Goal: Transaction & Acquisition: Purchase product/service

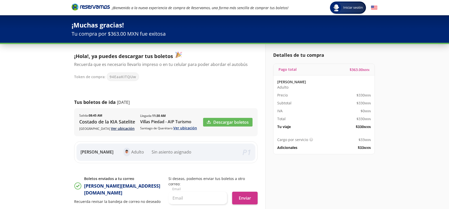
click at [109, 131] on div "Salida : 08:45 AM Costado de la KIA Satelite Ciudad de México Ver ubicación Lle…" at bounding box center [166, 122] width 184 height 28
click at [111, 129] on link "Ver ubicación" at bounding box center [123, 128] width 24 height 5
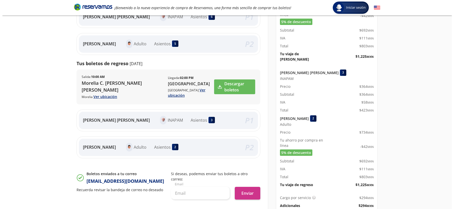
scroll to position [141, 0]
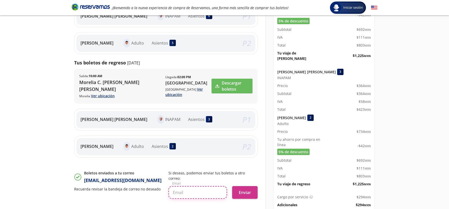
click at [192, 187] on input "text" at bounding box center [198, 192] width 59 height 13
paste input "elenabartley@gmail.com"
type input "elenabartley@gmail.com"
click at [240, 186] on button "Enviar" at bounding box center [244, 192] width 25 height 13
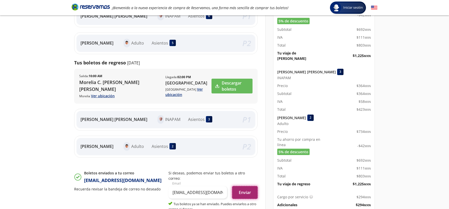
click at [240, 186] on button "Enviar" at bounding box center [244, 192] width 25 height 13
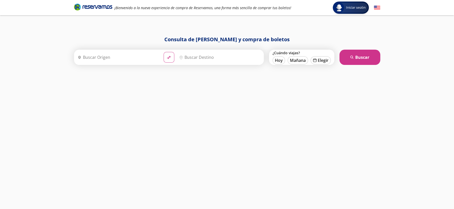
click at [102, 58] on input "Origen" at bounding box center [117, 57] width 84 height 13
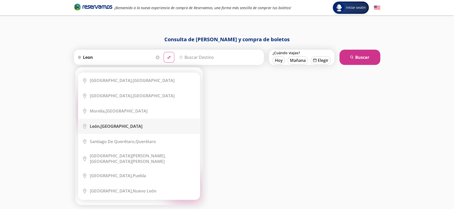
click at [106, 122] on li "City Icon [GEOGRAPHIC_DATA], [GEOGRAPHIC_DATA]" at bounding box center [138, 126] width 121 height 15
type input "León, Guanajuato"
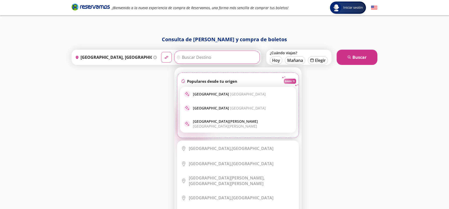
click at [204, 94] on p "Ciudad de México Ciudad de México" at bounding box center [229, 94] width 73 height 5
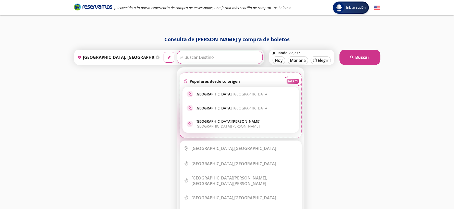
type input "Ciudad de México, Distrito Federal"
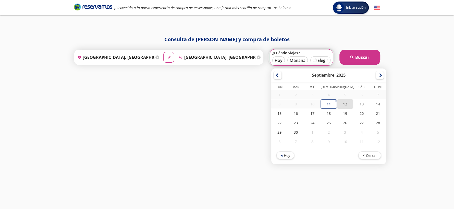
click at [344, 105] on div "12" at bounding box center [345, 103] width 16 height 9
type input "12-Sep-25"
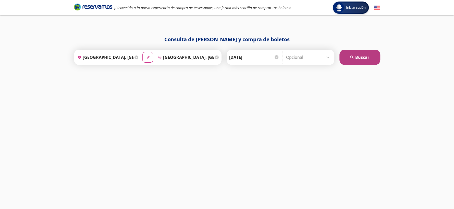
click at [350, 63] on button "search Buscar" at bounding box center [359, 57] width 41 height 15
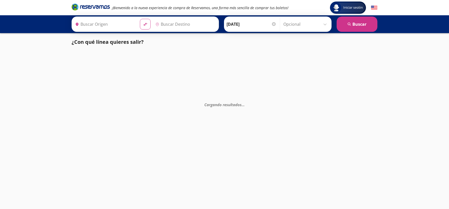
type input "León, Guanajuato"
type input "[GEOGRAPHIC_DATA], [GEOGRAPHIC_DATA]"
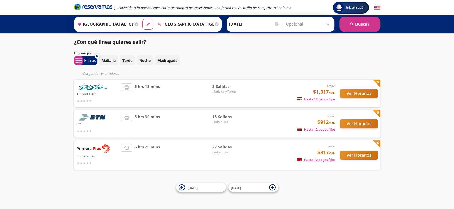
drag, startPoint x: 3, startPoint y: 54, endPoint x: 38, endPoint y: 60, distance: 35.3
click at [5, 54] on div "Iniciar sesión Iniciar sesión ¡Bienvenido a la nueva experiencia de compra de R…" at bounding box center [227, 104] width 454 height 209
click at [99, 132] on div at bounding box center [97, 131] width 42 height 6
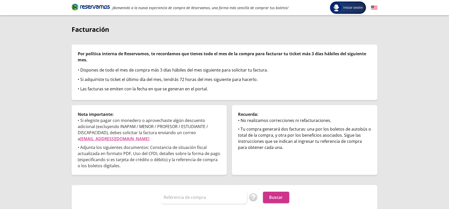
scroll to position [12, 0]
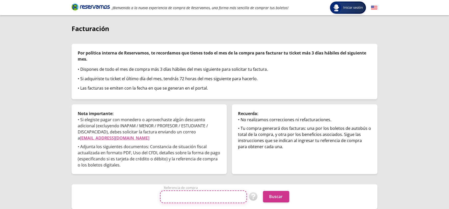
click at [192, 188] on input "Referencia de compra" at bounding box center [203, 197] width 87 height 13
paste input "BiSdMLqzrdw"
type input "BiSdMLqzrdw"
click at [280, 188] on button "Buscar" at bounding box center [276, 196] width 26 height 11
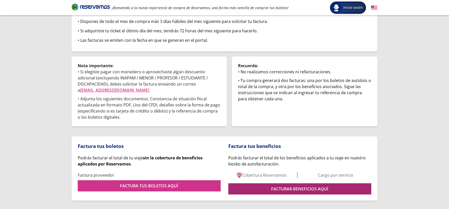
scroll to position [71, 0]
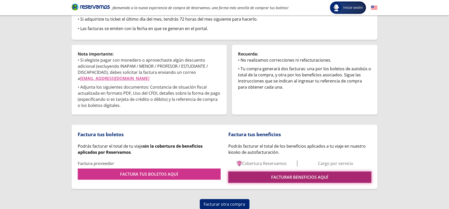
click at [294, 179] on link "FACTURAR BENEFICIOS AQUÍ" at bounding box center [299, 177] width 143 height 11
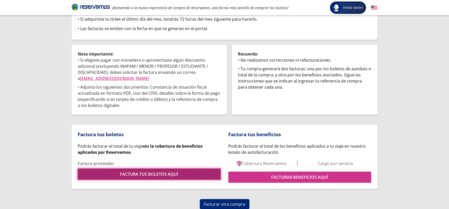
click at [126, 174] on link "FACTURA TUS BOLETOS AQUÍ" at bounding box center [149, 174] width 143 height 11
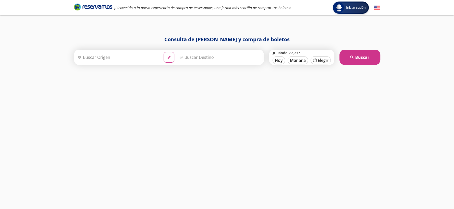
drag, startPoint x: 94, startPoint y: 58, endPoint x: 111, endPoint y: 47, distance: 20.0
click at [94, 58] on input "Origen" at bounding box center [117, 57] width 84 height 13
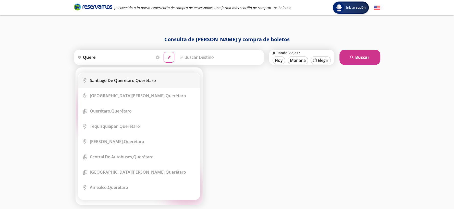
click at [125, 82] on b "Santiago de Querétaro," at bounding box center [113, 81] width 46 height 6
type input "Santiago de Querétaro, [GEOGRAPHIC_DATA]"
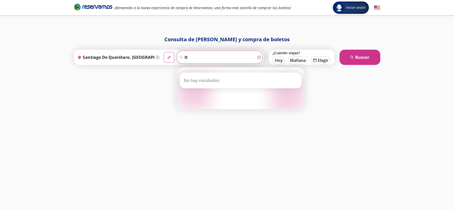
type input "i"
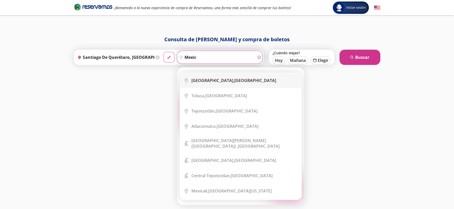
click at [245, 81] on div "Ciudad de México, Distrito Federal" at bounding box center [233, 81] width 85 height 6
type input "Ciudad de México, Distrito Federal"
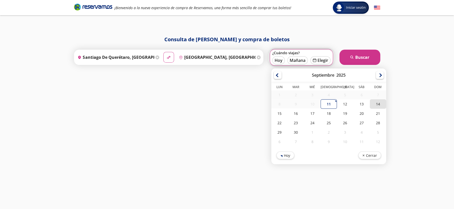
click at [378, 105] on div "14" at bounding box center [377, 103] width 16 height 9
type input "14-Sep-25"
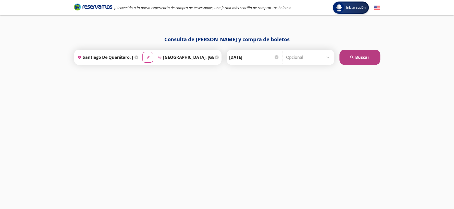
click at [364, 58] on button "search Buscar" at bounding box center [359, 57] width 41 height 15
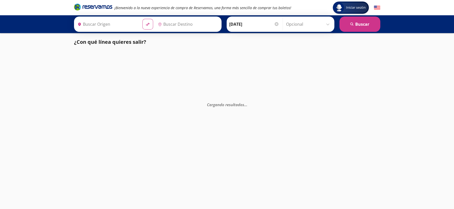
type input "Ciudad de México, Distrito Federal"
type input "[PERSON_NAME] de Querétaro, [GEOGRAPHIC_DATA]"
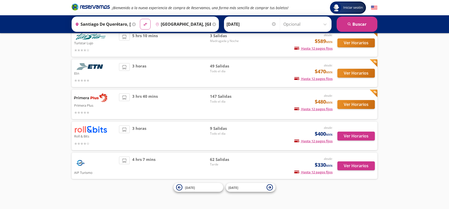
scroll to position [51, 0]
click at [365, 163] on button "Ver Horarios" at bounding box center [356, 165] width 37 height 9
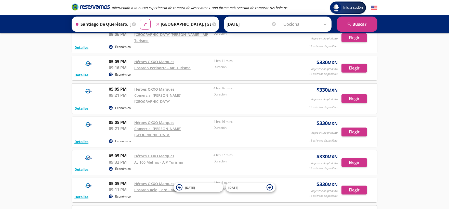
scroll to position [226, 0]
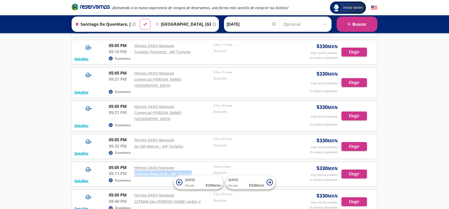
drag, startPoint x: 132, startPoint y: 152, endPoint x: 196, endPoint y: 149, distance: 63.8
click at [191, 165] on div "05:05 PM Héroes OXXO Marques 09:11 PM Costado Reloj Ford - AIP Turismo 4 hrs 6 …" at bounding box center [200, 171] width 182 height 13
copy div "Costado Reloj Ford - AIP Turismo"
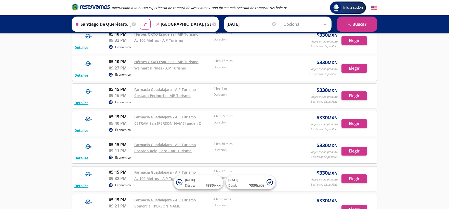
scroll to position [623, 0]
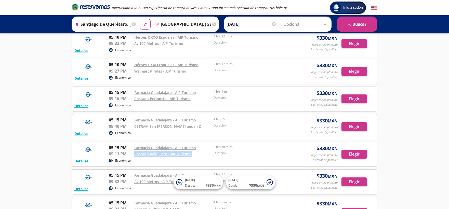
drag, startPoint x: 131, startPoint y: 112, endPoint x: 192, endPoint y: 115, distance: 61.3
click at [192, 145] on div "05:15 PM Farmacia Guadalajara - AIP Turismo 09:11 PM Costado Reloj Ford - AIP T…" at bounding box center [200, 151] width 182 height 13
copy div "Costado Reloj Ford - AIP Turismo"
click at [157, 152] on link "Costado Reloj Ford - AIP Turismo" at bounding box center [162, 154] width 57 height 5
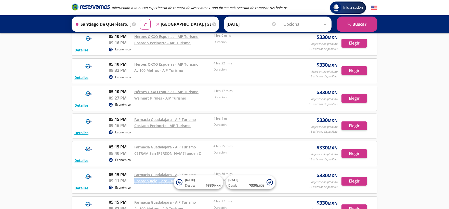
scroll to position [595, 0]
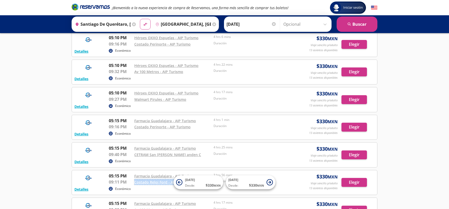
copy div "Costado Reloj Ford - AIP Turismo"
click at [185, 20] on input "[GEOGRAPHIC_DATA], [GEOGRAPHIC_DATA]" at bounding box center [182, 24] width 58 height 13
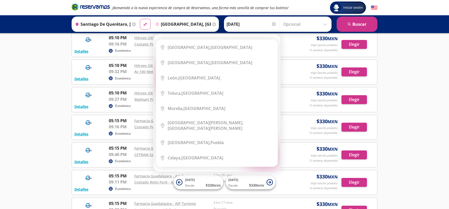
click at [213, 23] on icon at bounding box center [214, 24] width 4 height 4
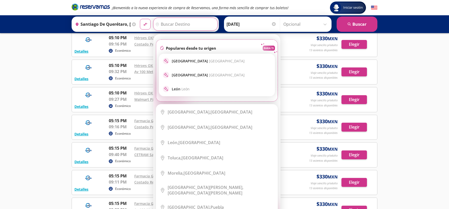
paste input "Costado Reloj Ford - AIP Turismo"
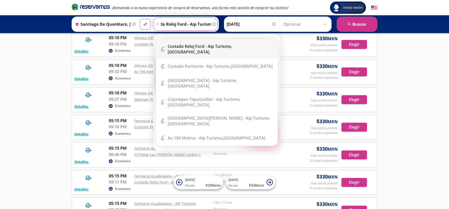
scroll to position [0, 0]
click at [206, 49] on b "Costado Reloj Ford - Aip Turismo," at bounding box center [200, 47] width 64 height 6
type input "Costado Reloj Ford - Aip Turismo, Distrito Federal"
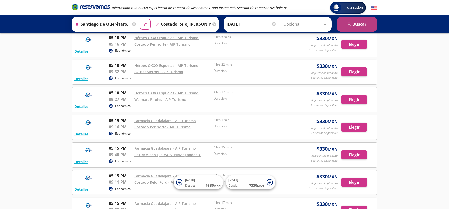
click at [348, 22] on icon "search" at bounding box center [350, 24] width 4 height 4
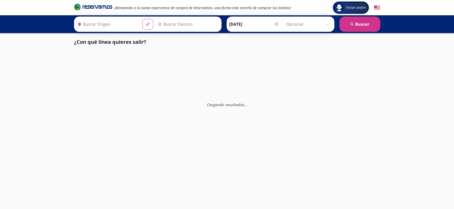
type input "Santiago de Querétaro, Querétaro"
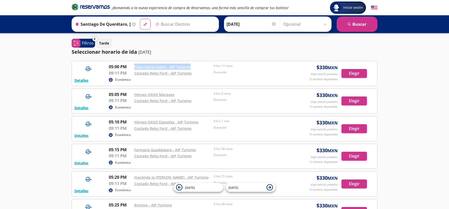
drag, startPoint x: 194, startPoint y: 68, endPoint x: 134, endPoint y: 64, distance: 60.0
click at [134, 64] on div "05:00 PM Plaza Gama Solare - AIP Turismo 09:11 PM Costado Reloj Ford - AIP Turi…" at bounding box center [200, 70] width 182 height 13
copy link "Plaza Gama Solare - AIP Turismo"
drag, startPoint x: 131, startPoint y: 96, endPoint x: 174, endPoint y: 97, distance: 43.6
click at [174, 97] on div "05:05 PM Héroes OXXO Marques 09:11 PM Costado Reloj Ford - AIP Turismo 4 hrs 6 …" at bounding box center [200, 98] width 182 height 13
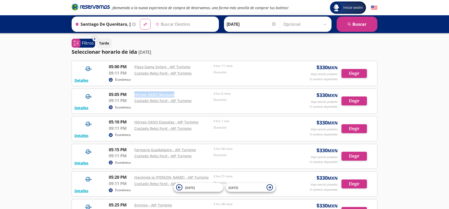
copy div "Héroes OXXO Marques"
click at [214, 53] on div "Seleccionar horario de ida 14-sep-25" at bounding box center [225, 52] width 306 height 8
click at [173, 25] on input "Destino" at bounding box center [184, 24] width 63 height 13
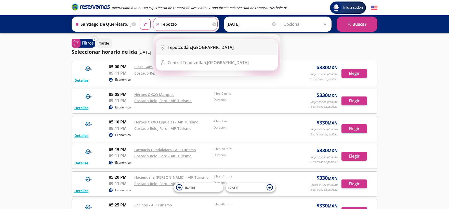
click at [175, 47] on b "Tepotzotlán," at bounding box center [180, 48] width 24 height 6
type input "Tepotzotlán, México"
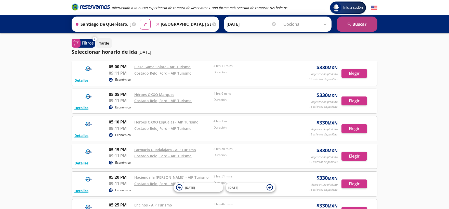
click at [349, 21] on button "search [GEOGRAPHIC_DATA]" at bounding box center [357, 24] width 41 height 15
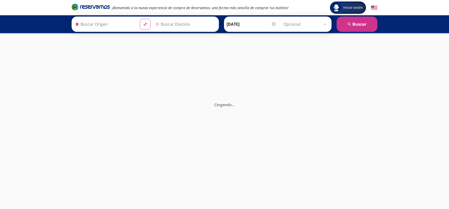
type input "Santiago de Querétaro, Querétaro"
type input "Tepotzotlán, México"
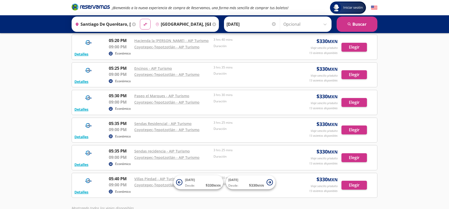
scroll to position [173, 0]
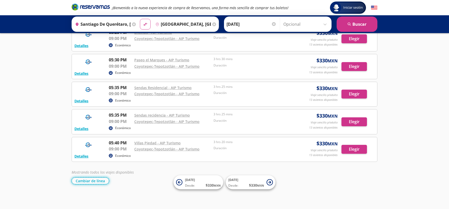
drag, startPoint x: 102, startPoint y: 179, endPoint x: 111, endPoint y: 182, distance: 8.7
click at [102, 179] on button "Cambiar de línea" at bounding box center [90, 181] width 37 height 7
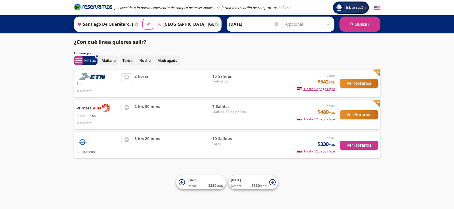
click at [31, 130] on div "Iniciar sesión Iniciar sesión ¡Bienvenido a la nueva experiencia de compra de R…" at bounding box center [227, 104] width 454 height 209
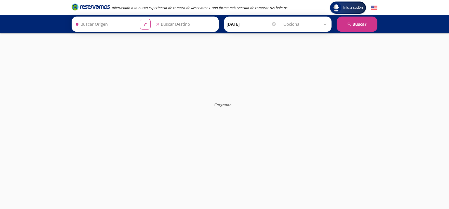
type input "Ciudad de México, Distrito Federal"
type input "Santiago de Querétaro, Querétaro"
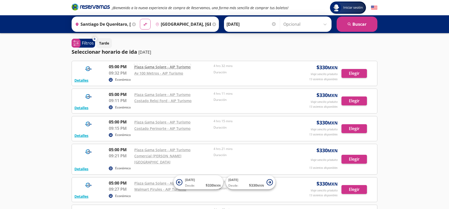
click at [158, 67] on link "Plaza Gama Solare - AIP Turismo" at bounding box center [162, 66] width 56 height 5
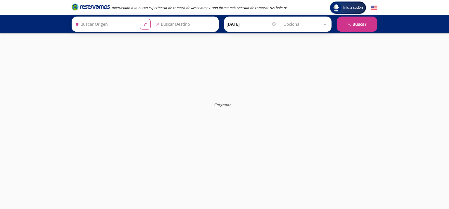
type input "Santiago de Querétaro, Querétaro"
type input "[PERSON_NAME] de Querétaro, [GEOGRAPHIC_DATA]"
type input "[GEOGRAPHIC_DATA], [GEOGRAPHIC_DATA]"
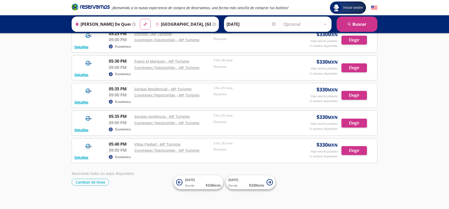
scroll to position [173, 0]
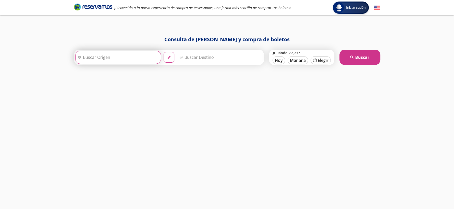
click at [124, 58] on input "Origen" at bounding box center [117, 57] width 84 height 13
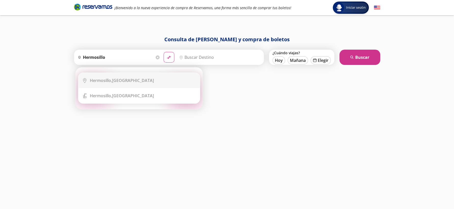
drag, startPoint x: 121, startPoint y: 86, endPoint x: 220, endPoint y: 54, distance: 104.0
click at [121, 85] on li "City Icon Hermosillo, Sonora" at bounding box center [138, 80] width 121 height 15
type input "Hermosillo, Sonora"
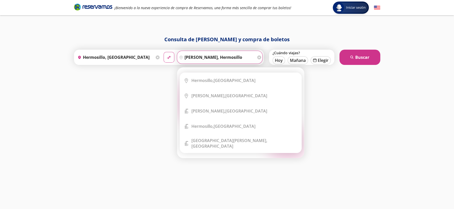
drag, startPoint x: 238, startPoint y: 62, endPoint x: 241, endPoint y: 55, distance: 7.3
click at [239, 60] on input "magdalena, hermosillo" at bounding box center [216, 57] width 79 height 13
click at [241, 55] on input "magdalena, hermosillo" at bounding box center [216, 57] width 79 height 13
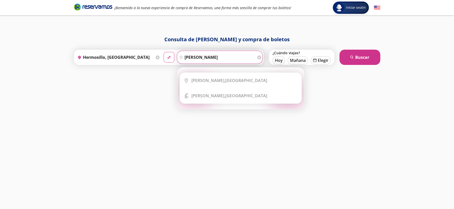
type input "magdalena de kino"
click at [248, 122] on div "Consulta de horarios y compra de boletos Origen heroicons:map-pin-20-solid Herm…" at bounding box center [226, 117] width 311 height 163
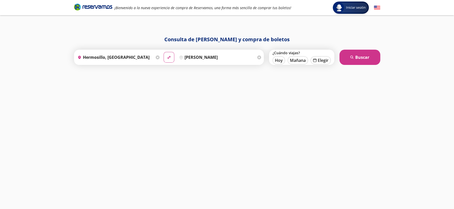
click at [106, 12] on div "¡Bienvenido a la nueva experiencia de compra de Reservamos, una forma más senci…" at bounding box center [226, 7] width 311 height 15
click at [118, 165] on div "Consulta de [PERSON_NAME] y compra de boletos Origen heroicons:map-pin-20-solid…" at bounding box center [226, 117] width 311 height 163
drag, startPoint x: 109, startPoint y: 55, endPoint x: 105, endPoint y: 56, distance: 4.0
click at [106, 56] on input "Origen" at bounding box center [117, 57] width 84 height 13
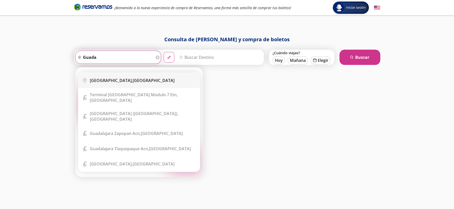
click at [102, 76] on li "City Icon [GEOGRAPHIC_DATA], [GEOGRAPHIC_DATA]" at bounding box center [138, 80] width 121 height 15
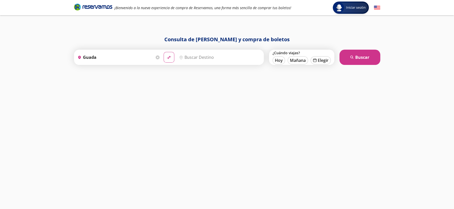
type input "[GEOGRAPHIC_DATA], [GEOGRAPHIC_DATA]"
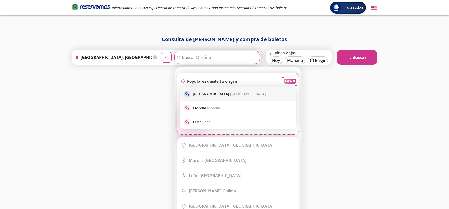
click at [199, 95] on p "[GEOGRAPHIC_DATA] [GEOGRAPHIC_DATA]" at bounding box center [229, 94] width 73 height 5
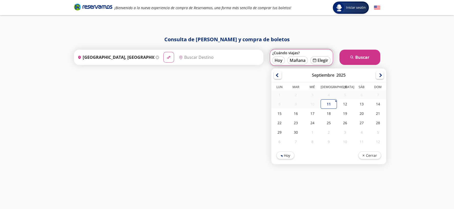
type input "[GEOGRAPHIC_DATA], [GEOGRAPHIC_DATA]"
click at [342, 103] on div "12" at bounding box center [345, 103] width 16 height 9
type input "[DATE]"
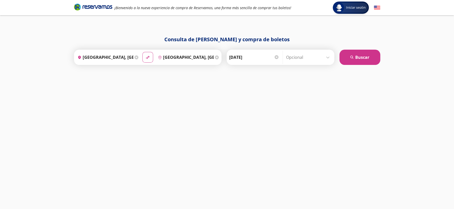
click at [360, 66] on div "Consulta de [PERSON_NAME] y compra de boletos Origen heroicons:map-pin-20-solid…" at bounding box center [226, 117] width 311 height 163
click at [362, 56] on button "search [GEOGRAPHIC_DATA]" at bounding box center [359, 57] width 41 height 15
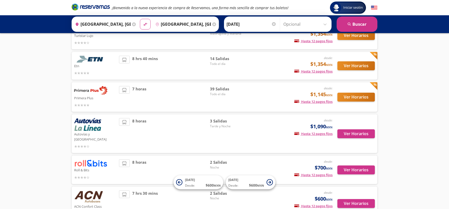
scroll to position [57, 0]
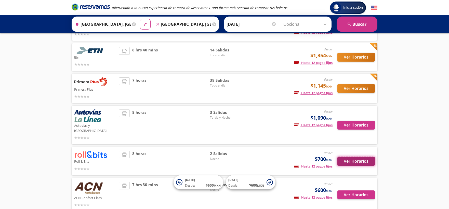
click at [347, 157] on button "Ver Horarios" at bounding box center [356, 161] width 37 height 9
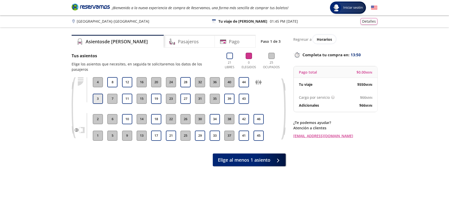
click at [99, 97] on button "3" at bounding box center [98, 99] width 10 height 10
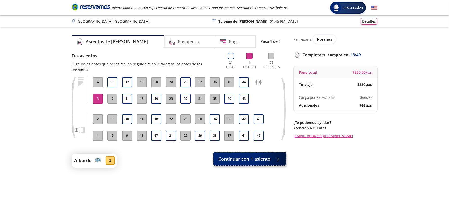
click at [243, 156] on span "Continuar con 1 asiento" at bounding box center [244, 159] width 52 height 7
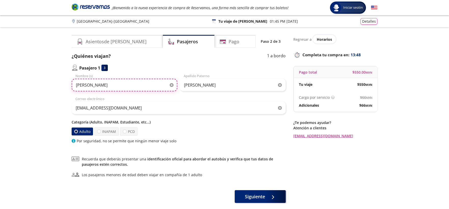
drag, startPoint x: 122, startPoint y: 85, endPoint x: 18, endPoint y: 81, distance: 104.1
click at [18, 81] on div "Group 9 Created with Sketch. Datos para la compra [GEOGRAPHIC_DATA] - [GEOGRAPH…" at bounding box center [224, 123] width 449 height 246
paste input "[PERSON_NAME]"
type input "Levi"
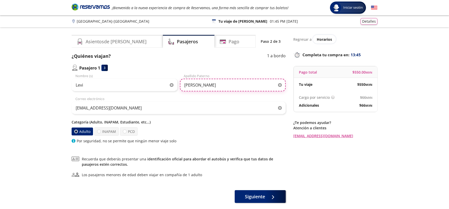
drag, startPoint x: 204, startPoint y: 85, endPoint x: 111, endPoint y: 70, distance: 94.6
click at [105, 69] on div "Pasajero 1 3 Levi Nombre (s) Zavala Apellido Paterno evelynzg1@hotmail.com Corr…" at bounding box center [179, 104] width 214 height 79
paste input "Campirán"
type input "Campirán"
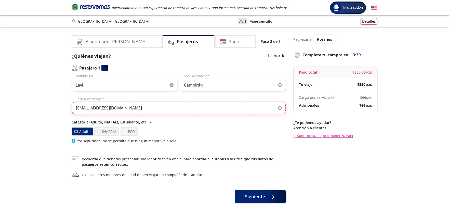
drag, startPoint x: 162, startPoint y: 107, endPoint x: 0, endPoint y: 94, distance: 162.4
click at [0, 95] on div "Group 9 Created with Sketch. Datos para la compra Ciudad de México - Veracruz I…" at bounding box center [224, 123] width 449 height 246
paste input "levicampiran@yahoo.con"
type input "[EMAIL_ADDRESS][DOMAIN_NAME]"
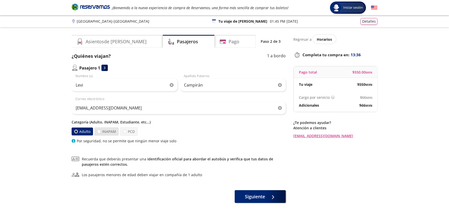
drag, startPoint x: 102, startPoint y: 134, endPoint x: 113, endPoint y: 135, distance: 11.0
click at [102, 134] on label "INAPAM" at bounding box center [106, 131] width 24 height 8
click at [101, 133] on input "INAPAM" at bounding box center [98, 131] width 3 height 3
radio input "true"
radio input "false"
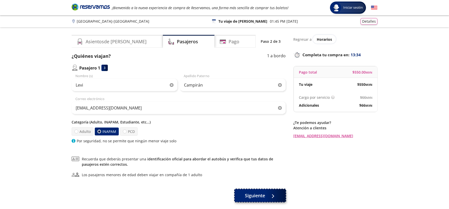
click at [244, 196] on button "Siguiente" at bounding box center [260, 195] width 51 height 13
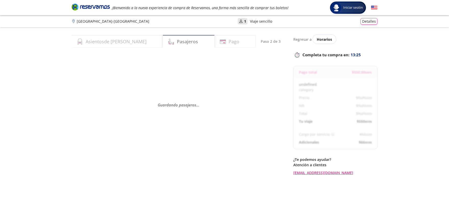
select select "MX"
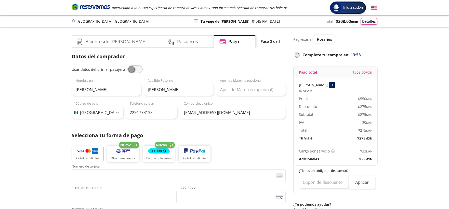
click at [134, 70] on span at bounding box center [134, 70] width 15 height 8
click at [127, 66] on input "checkbox" at bounding box center [127, 66] width 0 height 0
type input "Levi"
type input "Campirán"
type input "[EMAIL_ADDRESS][DOMAIN_NAME]"
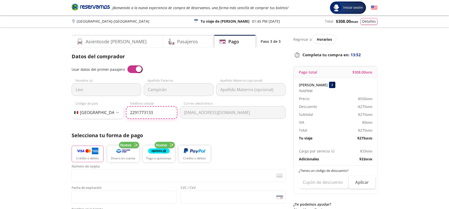
drag, startPoint x: 156, startPoint y: 112, endPoint x: 65, endPoint y: 93, distance: 93.3
click at [65, 93] on div "Group 9 Created with Sketch. Pago Ciudad de México - Veracruz Iniciar sesión In…" at bounding box center [224, 211] width 449 height 422
paste input "55 8392 4677"
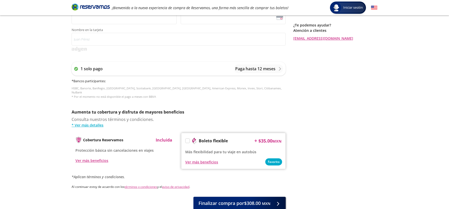
scroll to position [198, 0]
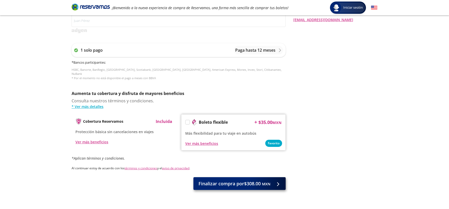
type input "55 8392 4677"
click at [247, 183] on button "Finalizar compra por $308.00 MXN" at bounding box center [239, 183] width 92 height 13
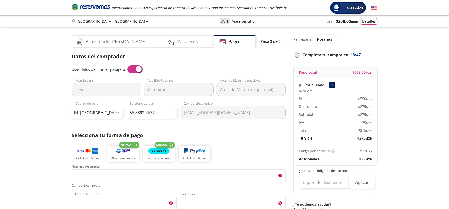
scroll to position [243, 0]
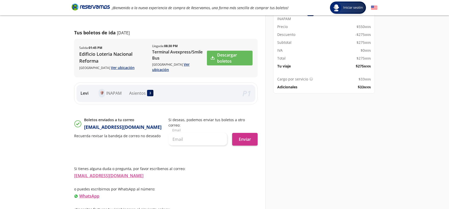
scroll to position [70, 0]
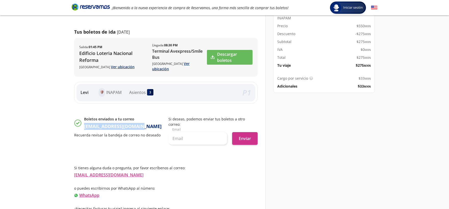
drag, startPoint x: 83, startPoint y: 123, endPoint x: 142, endPoint y: 121, distance: 58.7
click at [142, 121] on div "Boletos enviados a tu correo [EMAIL_ADDRESS][DOMAIN_NAME]" at bounding box center [118, 124] width 89 height 14
copy p "[EMAIL_ADDRESS][DOMAIN_NAME]"
drag, startPoint x: 198, startPoint y: 132, endPoint x: 201, endPoint y: 130, distance: 3.7
click at [198, 132] on input "text" at bounding box center [198, 138] width 59 height 13
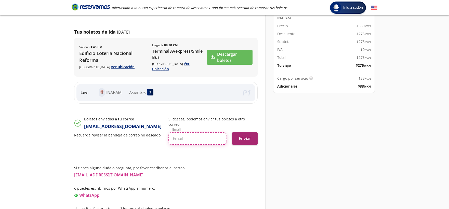
paste input "[EMAIL_ADDRESS][DOMAIN_NAME]"
type input "[EMAIL_ADDRESS][DOMAIN_NAME]"
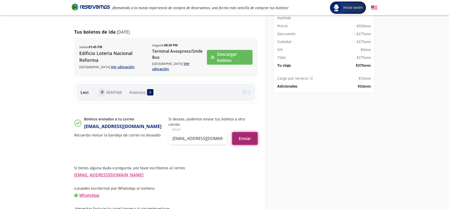
click at [238, 132] on button "Enviar" at bounding box center [244, 138] width 25 height 13
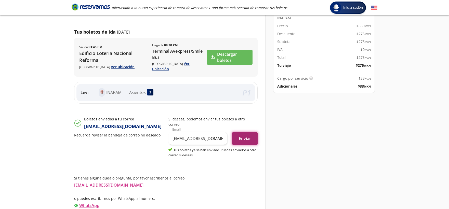
click at [239, 132] on button "Enviar" at bounding box center [244, 138] width 25 height 13
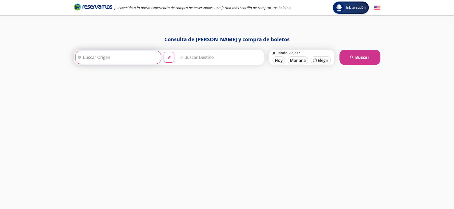
drag, startPoint x: 124, startPoint y: 55, endPoint x: 127, endPoint y: 48, distance: 7.5
click at [125, 52] on input "Origen" at bounding box center [117, 57] width 84 height 13
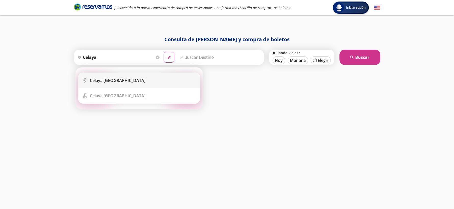
click at [118, 79] on div "Celaya, Guanajuato" at bounding box center [118, 81] width 56 height 6
type input "Celaya, Guanajuato"
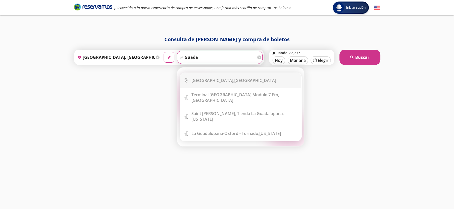
drag, startPoint x: 219, startPoint y: 73, endPoint x: 216, endPoint y: 80, distance: 8.1
click at [217, 77] on li "City Icon Guadalajara, Jalisco" at bounding box center [240, 80] width 121 height 15
type input "[GEOGRAPHIC_DATA], [GEOGRAPHIC_DATA]"
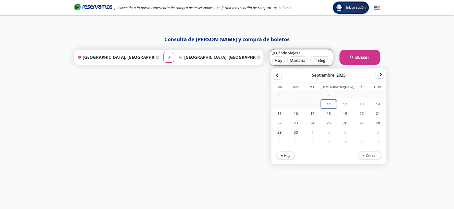
click at [376, 76] on div at bounding box center [380, 75] width 8 height 8
click at [323, 100] on div "6" at bounding box center [328, 104] width 16 height 9
type input "06-Nov-25"
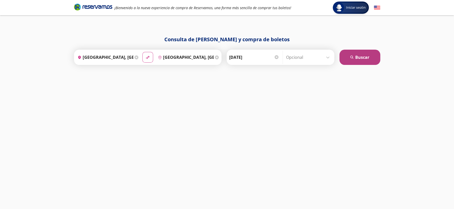
click at [369, 60] on button "search [GEOGRAPHIC_DATA]" at bounding box center [359, 57] width 41 height 15
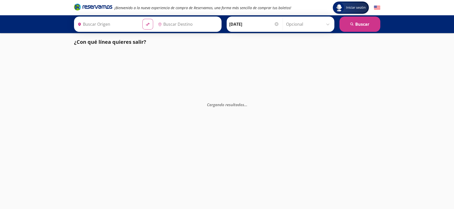
type input "[GEOGRAPHIC_DATA], [GEOGRAPHIC_DATA]"
type input "Celaya, Guanajuato"
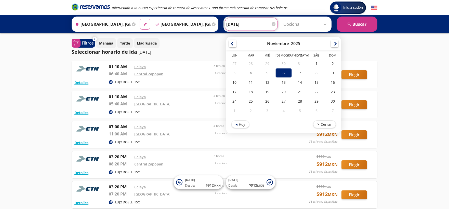
click at [232, 22] on input "06-Nov-25" at bounding box center [251, 24] width 50 height 13
click at [234, 46] on div at bounding box center [233, 43] width 8 height 8
click at [282, 66] on div "2" at bounding box center [284, 63] width 16 height 9
type input "02-Oct-25"
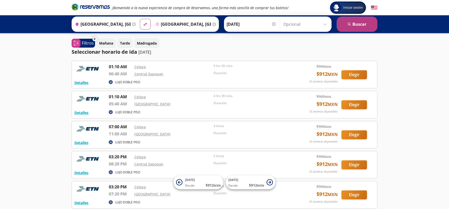
click at [341, 26] on button "search [GEOGRAPHIC_DATA]" at bounding box center [357, 24] width 41 height 15
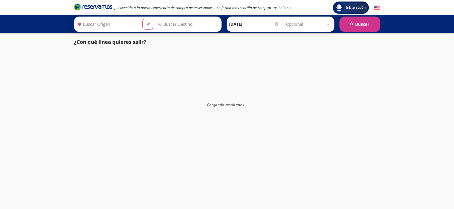
type input "Celaya, Guanajuato"
type input "[GEOGRAPHIC_DATA], [GEOGRAPHIC_DATA]"
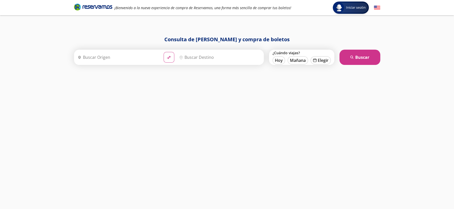
drag, startPoint x: 120, startPoint y: 58, endPoint x: 117, endPoint y: 59, distance: 2.7
click at [117, 59] on input "Origen" at bounding box center [117, 57] width 84 height 13
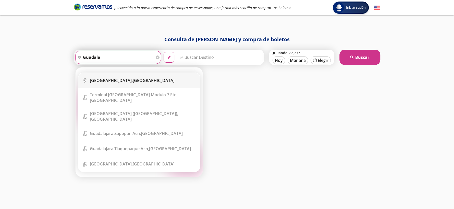
click at [110, 81] on b "[GEOGRAPHIC_DATA]," at bounding box center [111, 81] width 43 height 6
type input "[GEOGRAPHIC_DATA], [GEOGRAPHIC_DATA]"
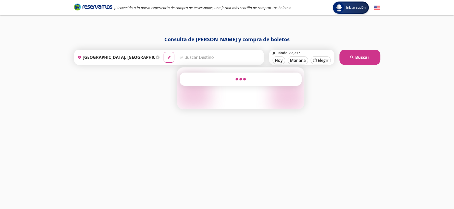
click at [205, 63] on input "Destino" at bounding box center [219, 57] width 84 height 13
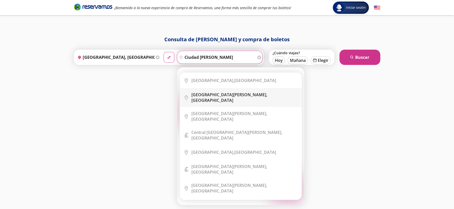
click at [211, 99] on li "City Icon [GEOGRAPHIC_DATA][PERSON_NAME], [GEOGRAPHIC_DATA]" at bounding box center [240, 97] width 121 height 19
type input "[GEOGRAPHIC_DATA][PERSON_NAME], [GEOGRAPHIC_DATA]"
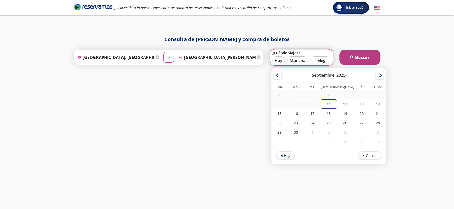
click at [354, 62] on button "search [GEOGRAPHIC_DATA]" at bounding box center [359, 57] width 41 height 15
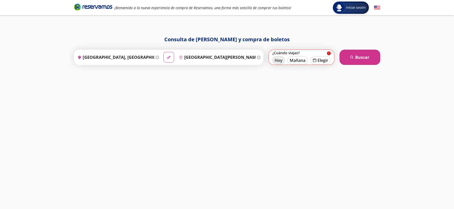
click at [277, 57] on button "Hoy" at bounding box center [278, 60] width 12 height 8
type input "[DATE]"
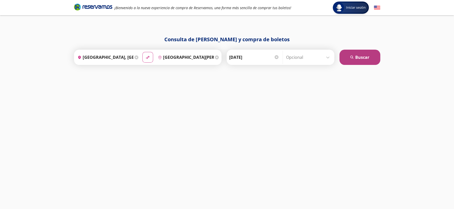
click at [356, 60] on button "search [GEOGRAPHIC_DATA]" at bounding box center [359, 57] width 41 height 15
